Goal: Answer question/provide support: Share knowledge or assist other users

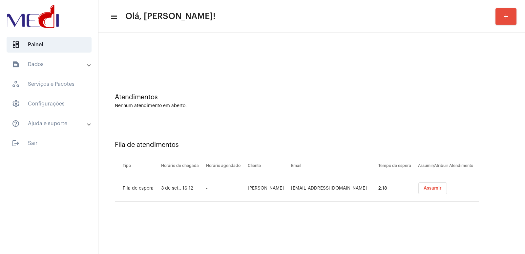
click at [436, 188] on span "Assumir" at bounding box center [433, 188] width 18 height 5
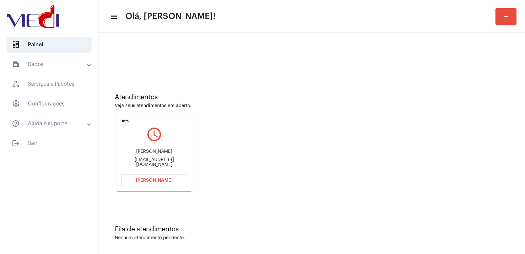
click at [138, 153] on div "richard moura lima alencar" at bounding box center [154, 151] width 66 height 5
copy div "richard moura lima alencar"
click at [157, 163] on div "richardlimaalencar2003@gmail.com" at bounding box center [154, 162] width 66 height 10
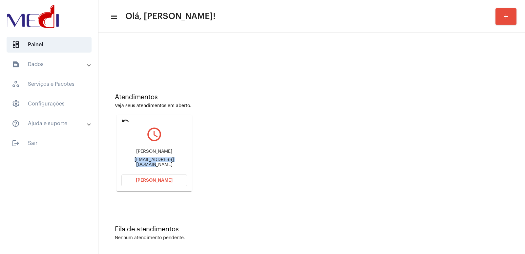
drag, startPoint x: 157, startPoint y: 163, endPoint x: 150, endPoint y: 161, distance: 6.5
click at [155, 162] on div "richardlimaalencar2003@gmail.com" at bounding box center [154, 162] width 66 height 10
click at [150, 160] on div "richardlimaalencar2003@gmail.com" at bounding box center [154, 162] width 66 height 10
copy div "richardlimaalencar2003"
click at [143, 162] on div "richardlimaalencar2003@gmail.com" at bounding box center [154, 162] width 66 height 10
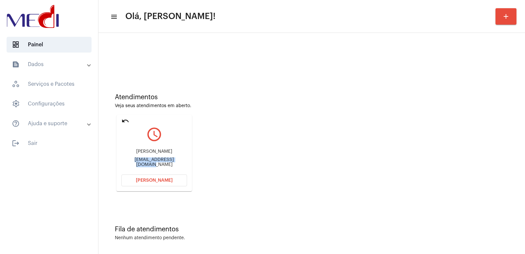
click at [143, 162] on div "richardlimaalencar2003@gmail.com" at bounding box center [154, 162] width 66 height 10
copy mat-card-content "richardlimaalencar2003@gmail.com Abrir Chamada"
click at [140, 184] on button "Abrir Chamada" at bounding box center [154, 180] width 66 height 12
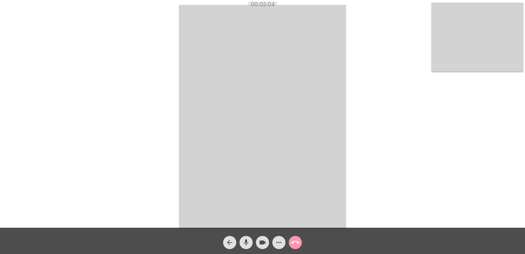
click at [293, 240] on mat-icon "call_end" at bounding box center [296, 242] width 8 height 8
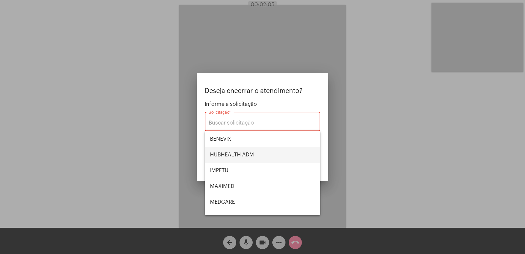
click at [235, 158] on span "HUBHEALTH ADM" at bounding box center [262, 155] width 105 height 16
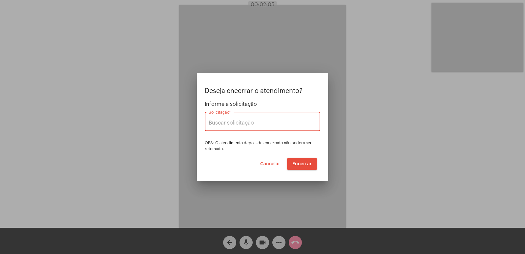
type input "HUBHEALTH ADM"
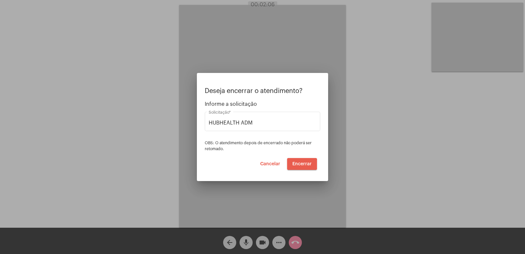
click at [298, 164] on span "Encerrar" at bounding box center [302, 164] width 19 height 5
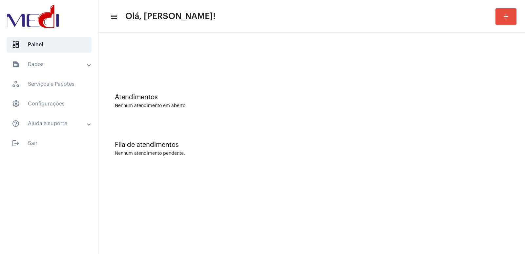
click at [396, 150] on div "Fila de atendimentos Nenhum atendimento pendente." at bounding box center [312, 145] width 420 height 48
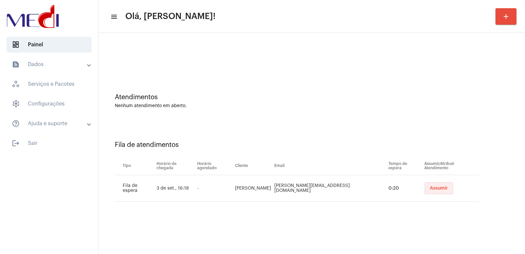
click at [431, 186] on span "Assumir" at bounding box center [439, 188] width 18 height 5
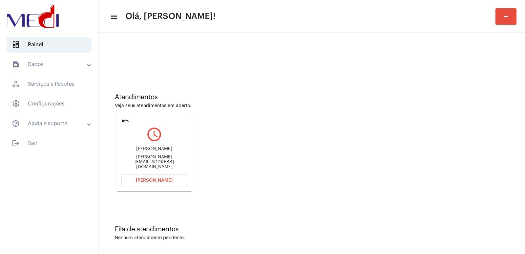
click at [326, 127] on div "Atendimentos Veja seus atendimentos em aberto. undo query_builder Eduardo da Cu…" at bounding box center [312, 140] width 420 height 132
click at [147, 151] on div "Eduardo da Cunha Marques rocha" at bounding box center [154, 148] width 66 height 5
copy div "Eduardo da Cunha Marques rocha"
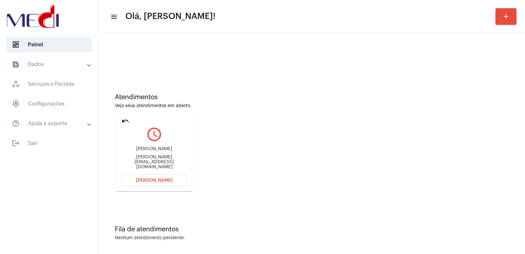
click at [31, 60] on mat-expansion-panel-header "text_snippet_outlined Dados" at bounding box center [51, 64] width 94 height 16
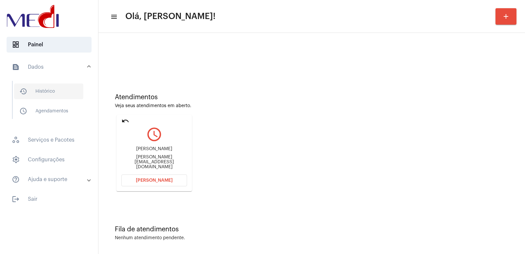
click at [45, 90] on span "history_outlined Histórico" at bounding box center [48, 91] width 69 height 16
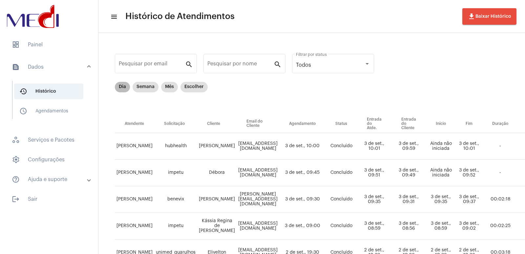
click at [130, 90] on div "Dia Semana Mês Escolher" at bounding box center [162, 86] width 96 height 13
click at [125, 88] on mat-chip "Dia" at bounding box center [122, 87] width 15 height 11
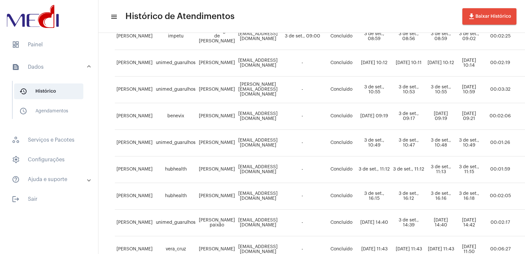
scroll to position [166, 0]
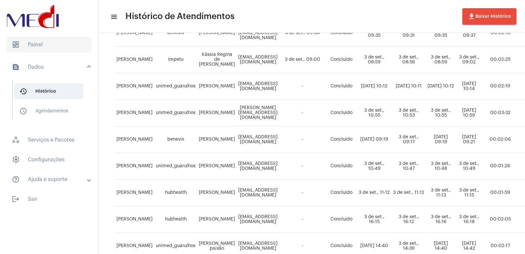
click at [11, 50] on span "dashboard Painel" at bounding box center [49, 45] width 85 height 16
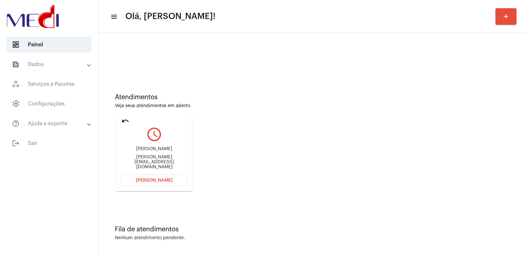
click at [146, 146] on div "Eduardo da Cunha Marques rocha Tamara.marquesrocha@hotmail.com" at bounding box center [154, 158] width 66 height 30
click at [145, 151] on div "Eduardo da Cunha Marques rocha" at bounding box center [154, 148] width 66 height 5
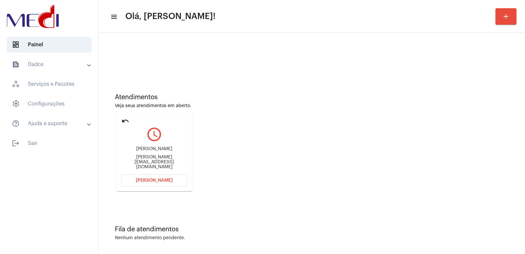
click at [145, 151] on div "Eduardo da Cunha Marques rocha" at bounding box center [154, 148] width 66 height 5
click at [430, 124] on div "Atendimentos Veja seus atendimentos em aberto. undo query_builder Eduardo da Cu…" at bounding box center [312, 140] width 420 height 132
click at [149, 170] on div "Eduardo da Cunha Marques rocha Tamara.marquesrocha@hotmail.com" at bounding box center [154, 158] width 66 height 30
click at [146, 181] on span "Abrir Chamada" at bounding box center [154, 180] width 37 height 5
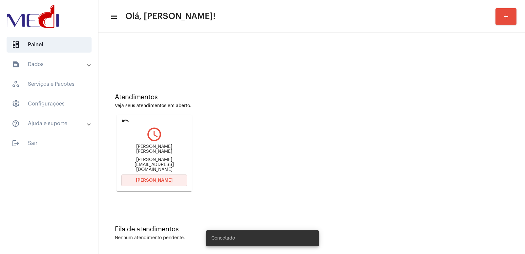
click at [158, 176] on button "[PERSON_NAME]" at bounding box center [154, 180] width 66 height 12
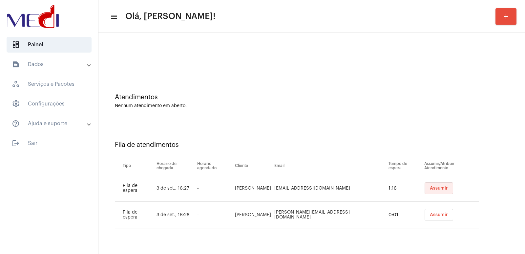
click at [439, 191] on button "Assumir" at bounding box center [439, 188] width 29 height 12
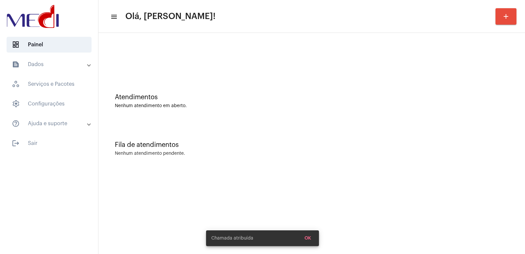
click at [438, 191] on mat-sidenav-content "menu Olá, [PERSON_NAME]! add Atendimentos Nenhum atendimento em aberto. Fila de…" at bounding box center [311, 127] width 427 height 254
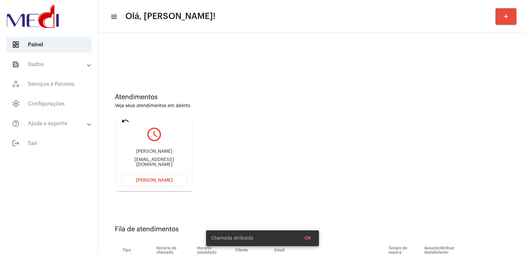
drag, startPoint x: 144, startPoint y: 144, endPoint x: 146, endPoint y: 150, distance: 6.4
click at [146, 149] on div "Paula laiany Soares da Silva Paulalaiany98@gmail.com" at bounding box center [154, 158] width 66 height 30
click at [146, 150] on div "Paula laiany Soares da Silva Paulalaiany98@gmail.com" at bounding box center [154, 158] width 66 height 30
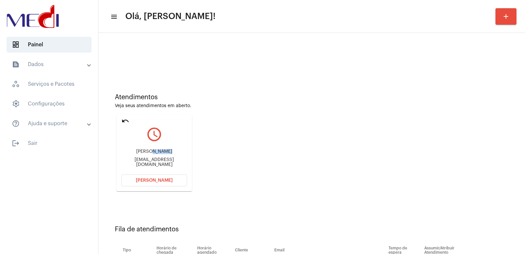
click at [146, 150] on div "Paula laiany Soares da Silva Paulalaiany98@gmail.com" at bounding box center [154, 158] width 66 height 30
copy div "Paula laiany Soares da Silva"
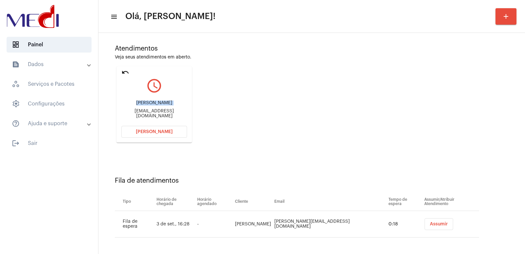
scroll to position [50, 0]
click at [428, 123] on div "Atendimentos Veja seus atendimentos em aberto. undo query_builder Paula laiany …" at bounding box center [312, 90] width 420 height 132
click at [278, 5] on mat-toolbar "menu Olá, Vivian! add" at bounding box center [311, 16] width 427 height 33
click at [152, 130] on span "Abrir Chamada" at bounding box center [154, 130] width 37 height 5
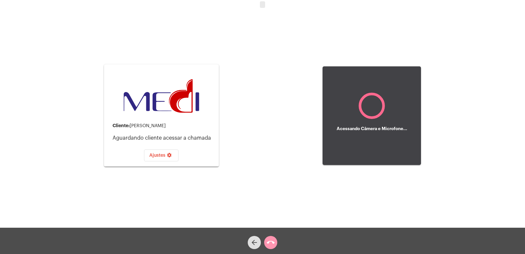
click at [258, 64] on div "Cliente: Paula laiany Soares da Silva Aguardando cliente acessar a chamada Ajus…" at bounding box center [263, 115] width 524 height 228
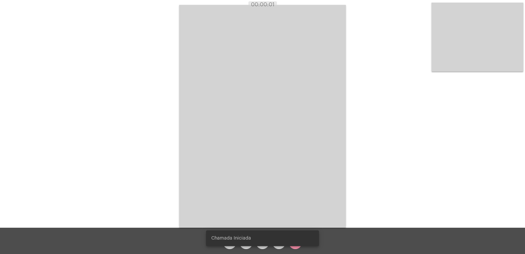
click at [205, 166] on video at bounding box center [262, 116] width 167 height 223
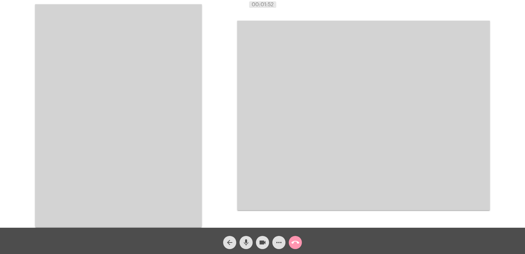
drag, startPoint x: 181, startPoint y: 101, endPoint x: 182, endPoint y: 106, distance: 5.6
click at [181, 101] on video at bounding box center [118, 115] width 167 height 223
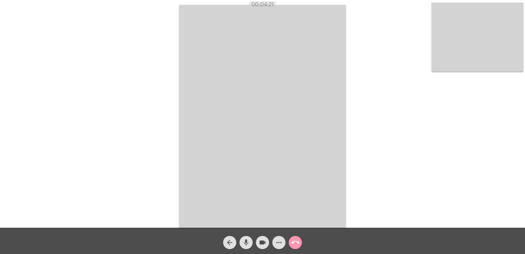
click at [296, 244] on mat-icon "call_end" at bounding box center [296, 242] width 8 height 8
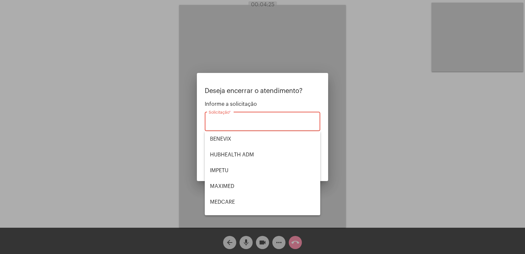
scroll to position [74, 0]
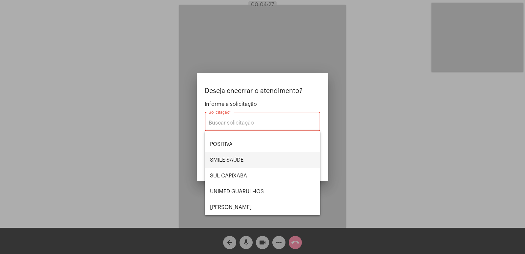
click at [238, 163] on span "SMILE SAÚDE" at bounding box center [262, 160] width 105 height 16
type input "SMILE SAÚDE"
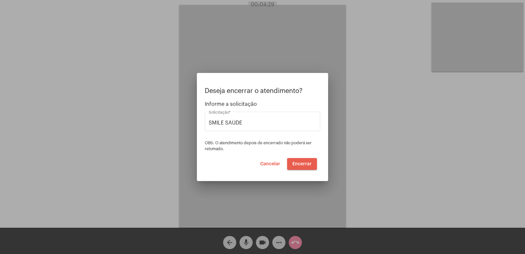
click at [317, 166] on button "Encerrar" at bounding box center [302, 164] width 30 height 12
click at [312, 164] on button "Encerrar" at bounding box center [302, 164] width 30 height 12
click at [286, 167] on button "Cancelar" at bounding box center [270, 164] width 31 height 12
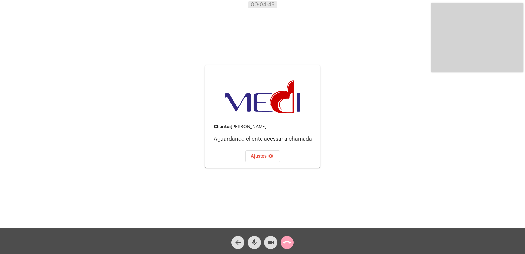
click at [289, 240] on mat-icon "call_end" at bounding box center [287, 242] width 8 height 8
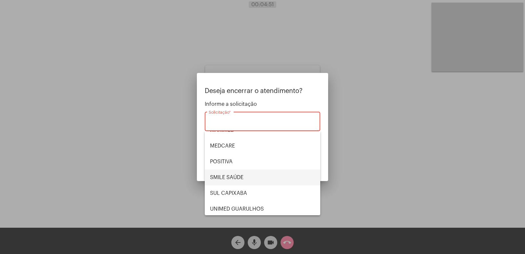
scroll to position [41, 0]
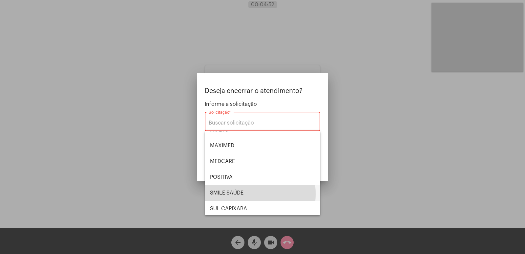
click at [234, 194] on span "SMILE SAÚDE" at bounding box center [262, 193] width 105 height 16
type input "SMILE SAÚDE"
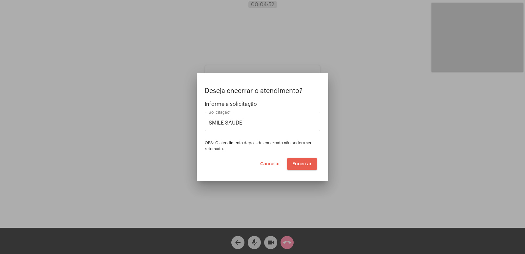
click at [306, 160] on button "Encerrar" at bounding box center [302, 164] width 30 height 12
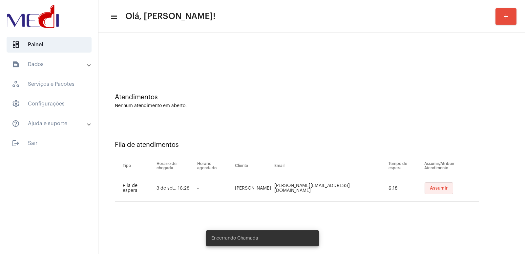
click at [425, 184] on button "Assumir" at bounding box center [439, 188] width 29 height 12
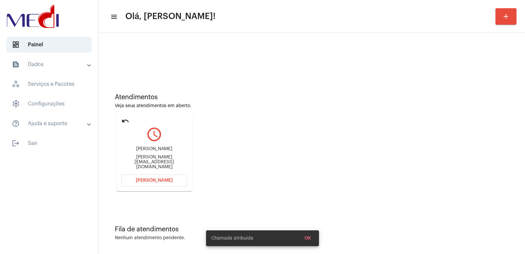
click at [147, 151] on div "Andreia Silva de Paula" at bounding box center [154, 148] width 66 height 5
copy div "Andreia Silva de Paula"
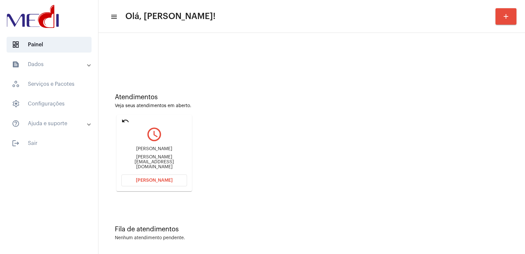
click at [166, 184] on button "Abrir Chamada" at bounding box center [154, 180] width 66 height 12
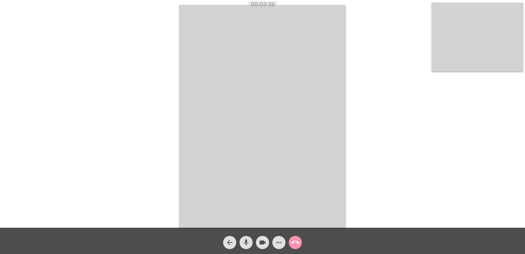
click at [297, 237] on span "call_end" at bounding box center [296, 242] width 8 height 13
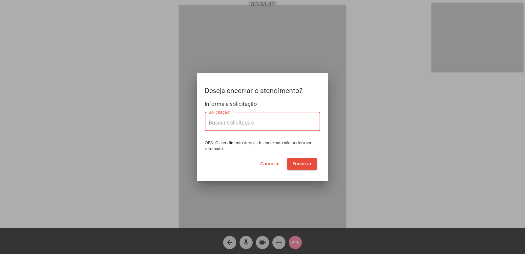
type input "UNIMED GUARULHOS"
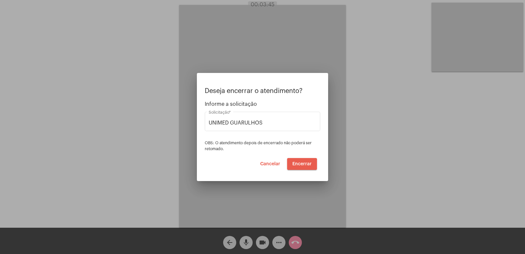
click at [301, 164] on span "Encerrar" at bounding box center [302, 164] width 19 height 5
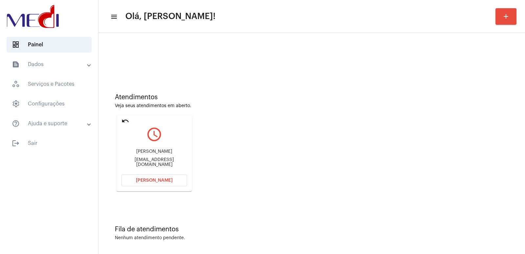
click at [151, 154] on div "Priscila da Silva Rigueira" at bounding box center [154, 151] width 66 height 5
copy div "Priscila da Silva Rigueira"
click at [158, 177] on button "Abrir Chamada" at bounding box center [154, 180] width 66 height 12
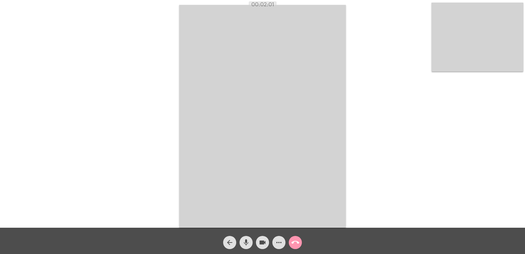
drag, startPoint x: 251, startPoint y: 3, endPoint x: 291, endPoint y: 5, distance: 39.7
click at [291, 5] on div "00:02:01" at bounding box center [262, 5] width 525 height 6
click at [231, 69] on video at bounding box center [262, 116] width 167 height 223
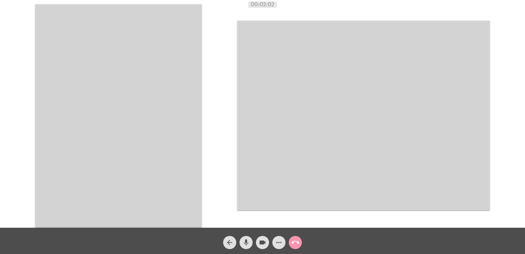
click at [182, 87] on video at bounding box center [118, 115] width 167 height 223
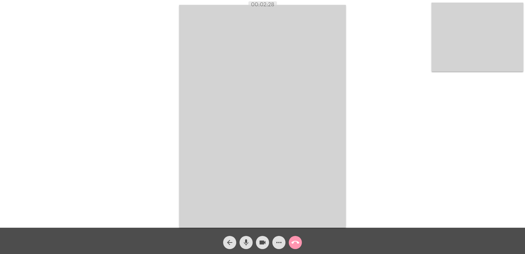
click at [227, 125] on video at bounding box center [262, 116] width 167 height 223
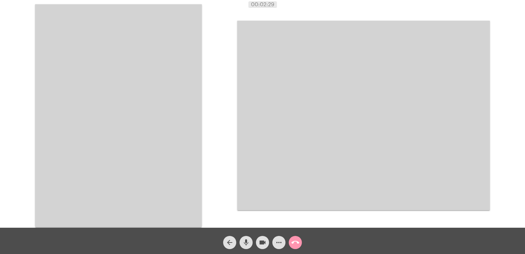
click at [277, 88] on video at bounding box center [363, 115] width 253 height 189
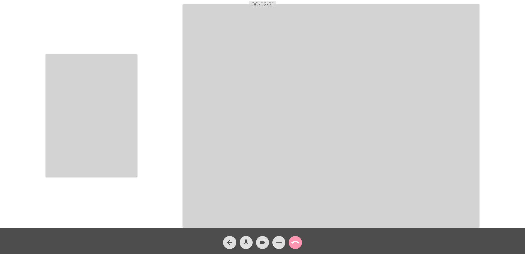
click at [173, 91] on div "Acessando Câmera e Microfone..." at bounding box center [263, 115] width 524 height 228
click at [134, 98] on video at bounding box center [92, 115] width 92 height 122
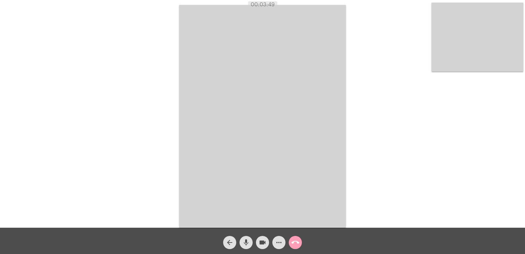
click at [301, 243] on button "call_end" at bounding box center [295, 242] width 13 height 13
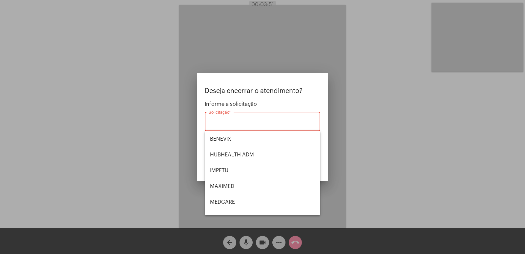
scroll to position [74, 0]
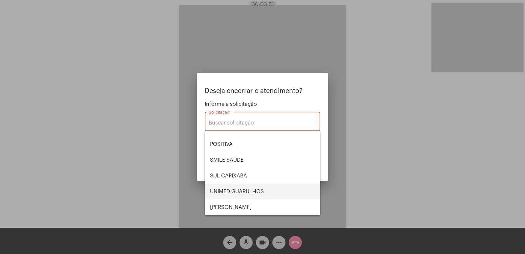
click at [223, 192] on span "UNIMED GUARULHOS" at bounding box center [262, 192] width 105 height 16
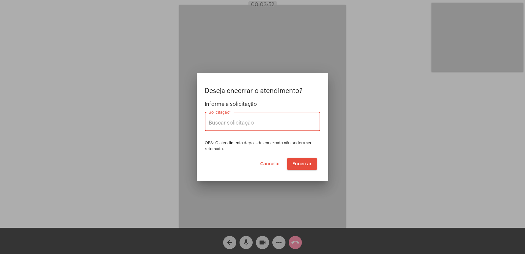
type input "UNIMED GUARULHOS"
click at [303, 164] on span "Encerrar" at bounding box center [302, 164] width 19 height 5
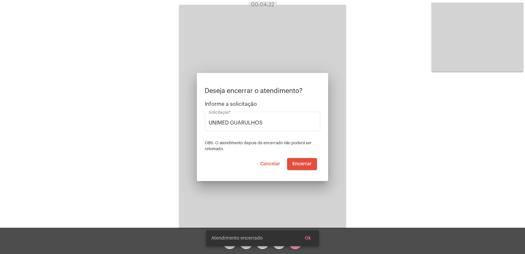
click at [303, 164] on video at bounding box center [262, 116] width 167 height 223
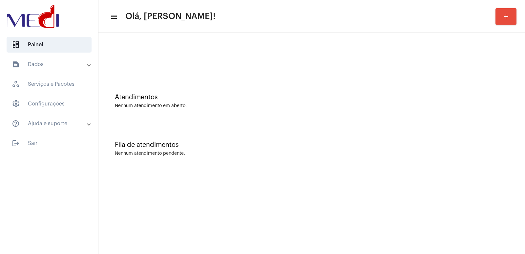
click at [525, 84] on div "Atendimentos Nenhum atendimento em aberto. Fila de atendimentos Nenhum atendime…" at bounding box center [311, 103] width 427 height 140
drag, startPoint x: 142, startPoint y: 4, endPoint x: 339, endPoint y: 130, distance: 234.0
click at [339, 130] on div "Fila de atendimentos Nenhum atendimento pendente." at bounding box center [312, 145] width 420 height 48
